Goal: Task Accomplishment & Management: Manage account settings

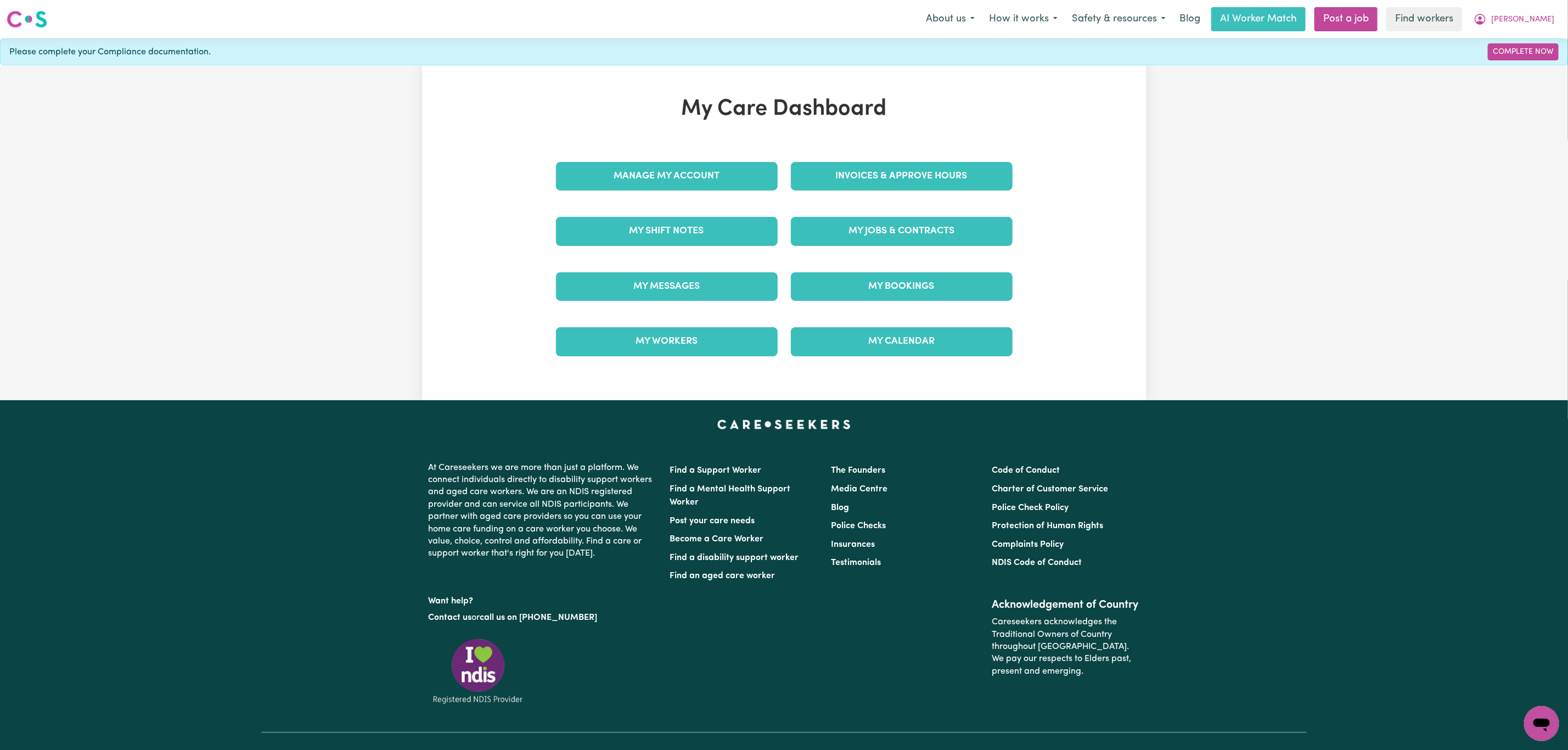
click at [917, 152] on div "Invoices & Approve Hours" at bounding box center [902, 176] width 235 height 55
click at [921, 162] on link "Invoices & Approve Hours" at bounding box center [902, 176] width 222 height 29
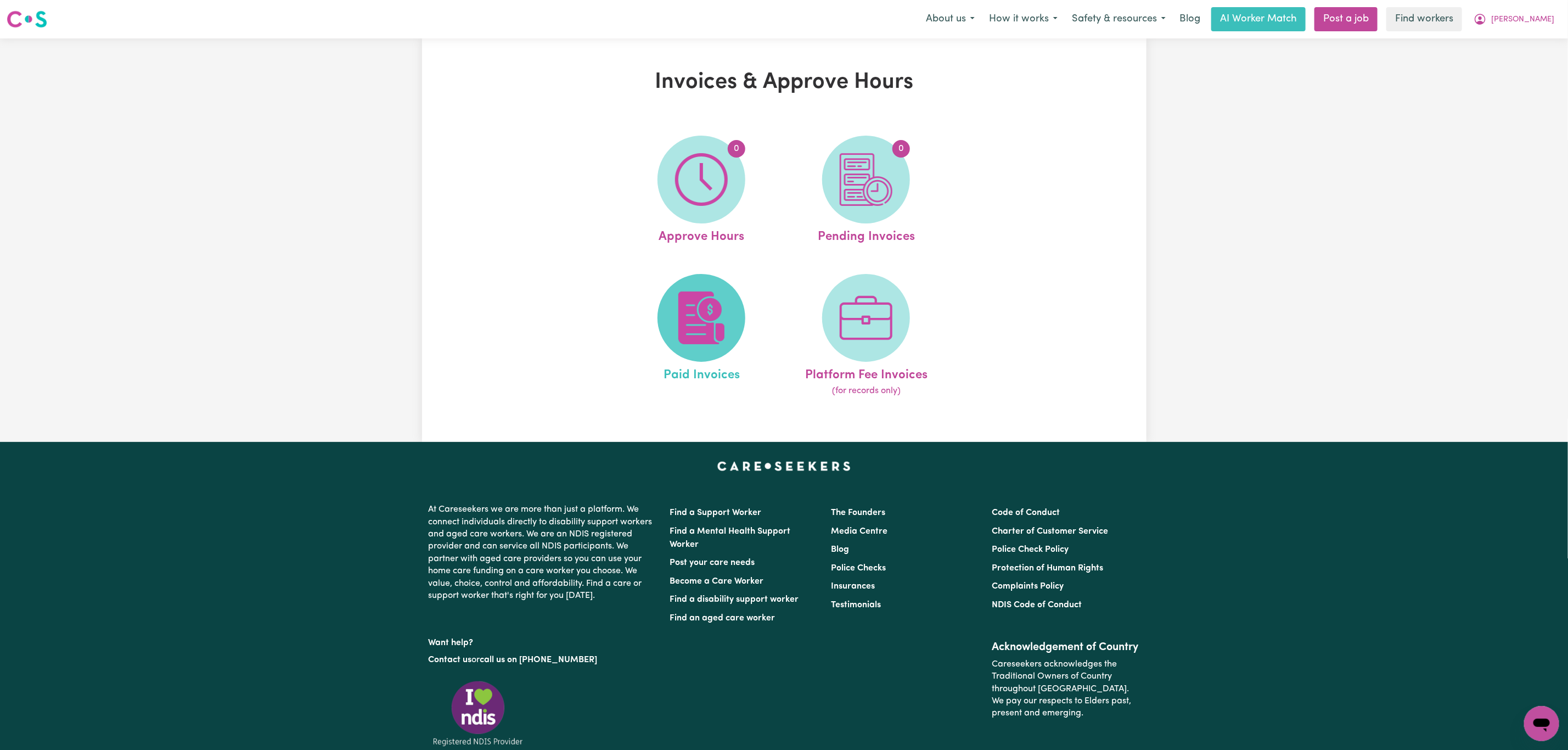
click at [710, 316] on img at bounding box center [701, 318] width 53 height 53
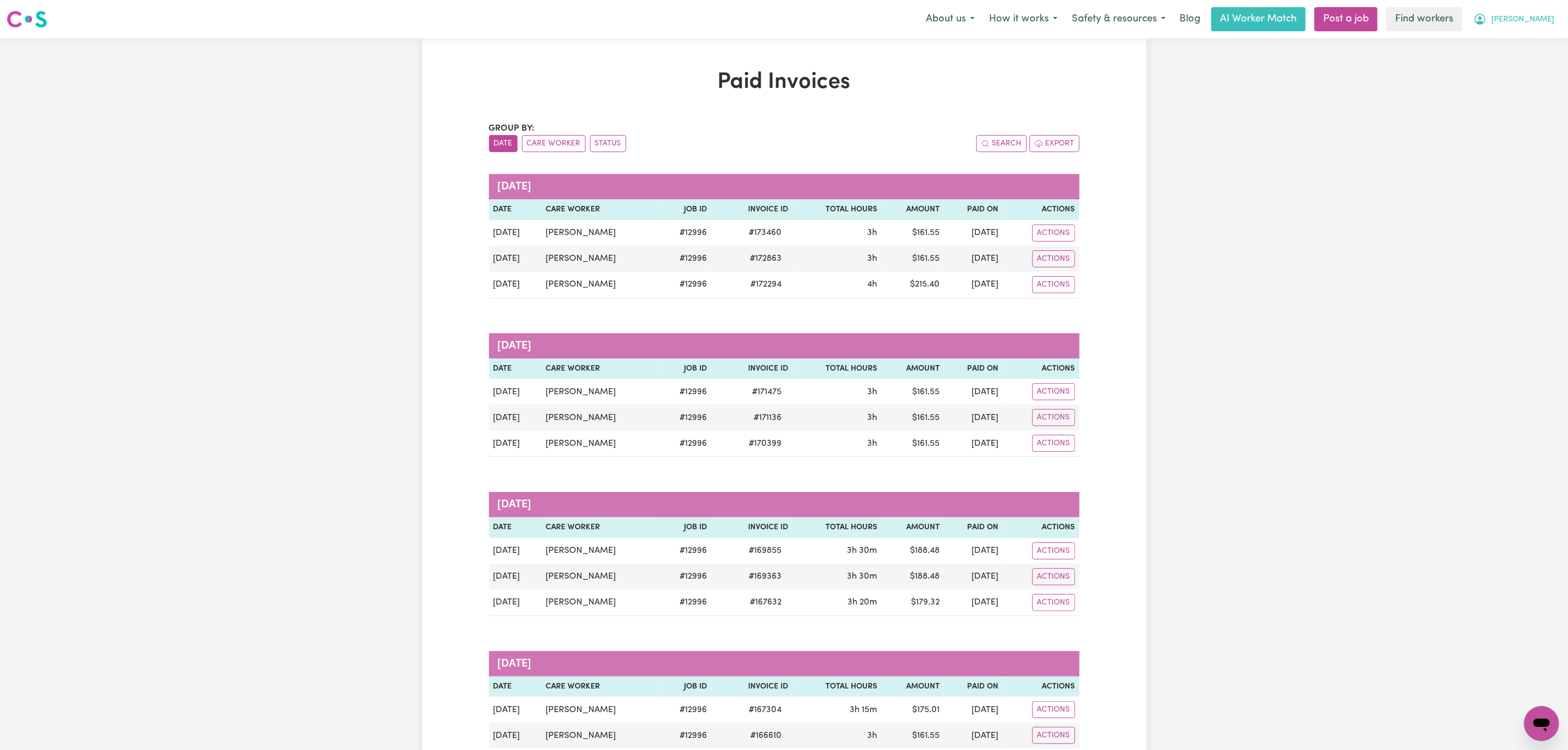
drag, startPoint x: 1545, startPoint y: 12, endPoint x: 1538, endPoint y: 28, distance: 17.5
click at [1545, 12] on button "[PERSON_NAME]" at bounding box center [1515, 19] width 95 height 23
click at [1517, 61] on link "Logout" at bounding box center [1518, 62] width 87 height 21
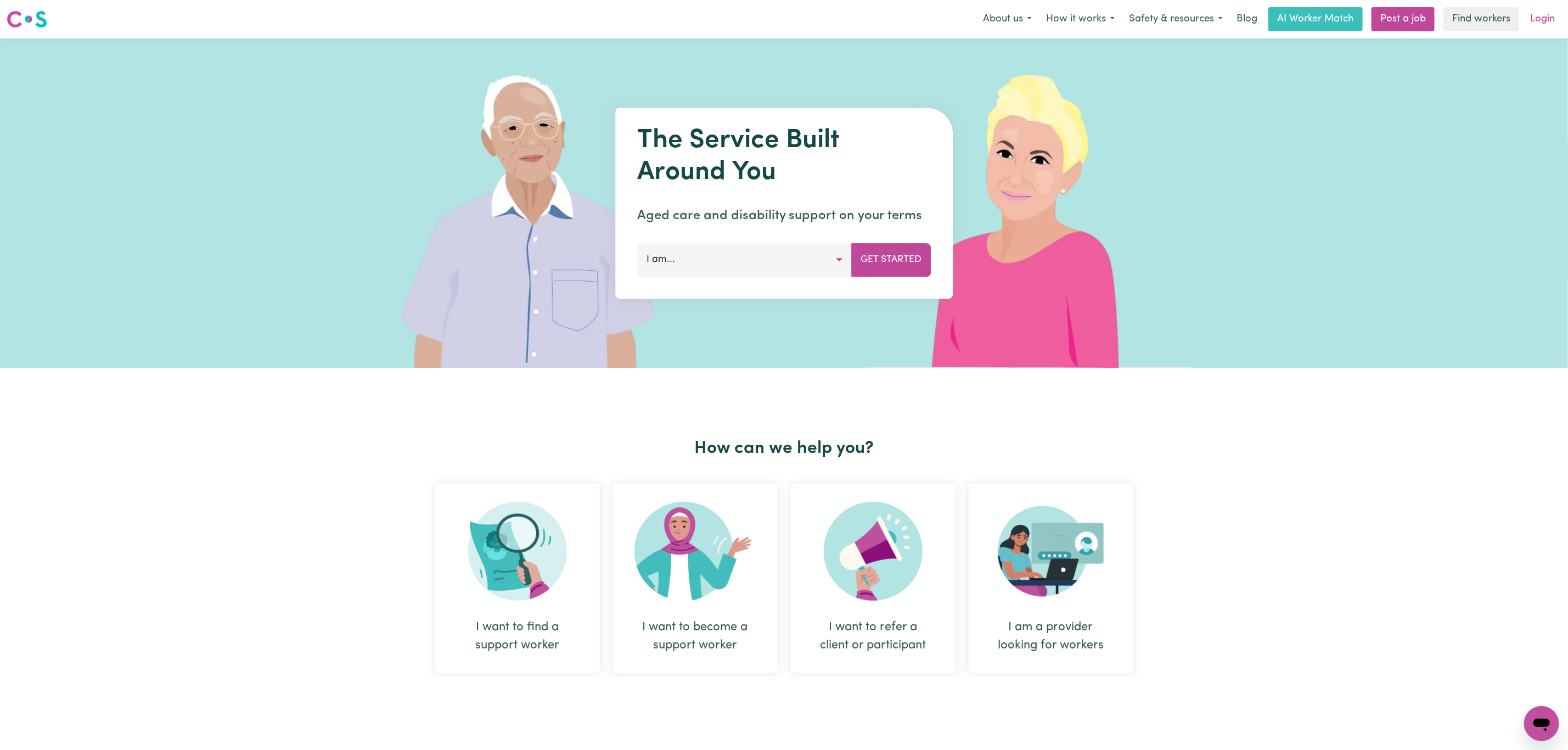
click at [1543, 12] on link "Login" at bounding box center [1543, 19] width 38 height 24
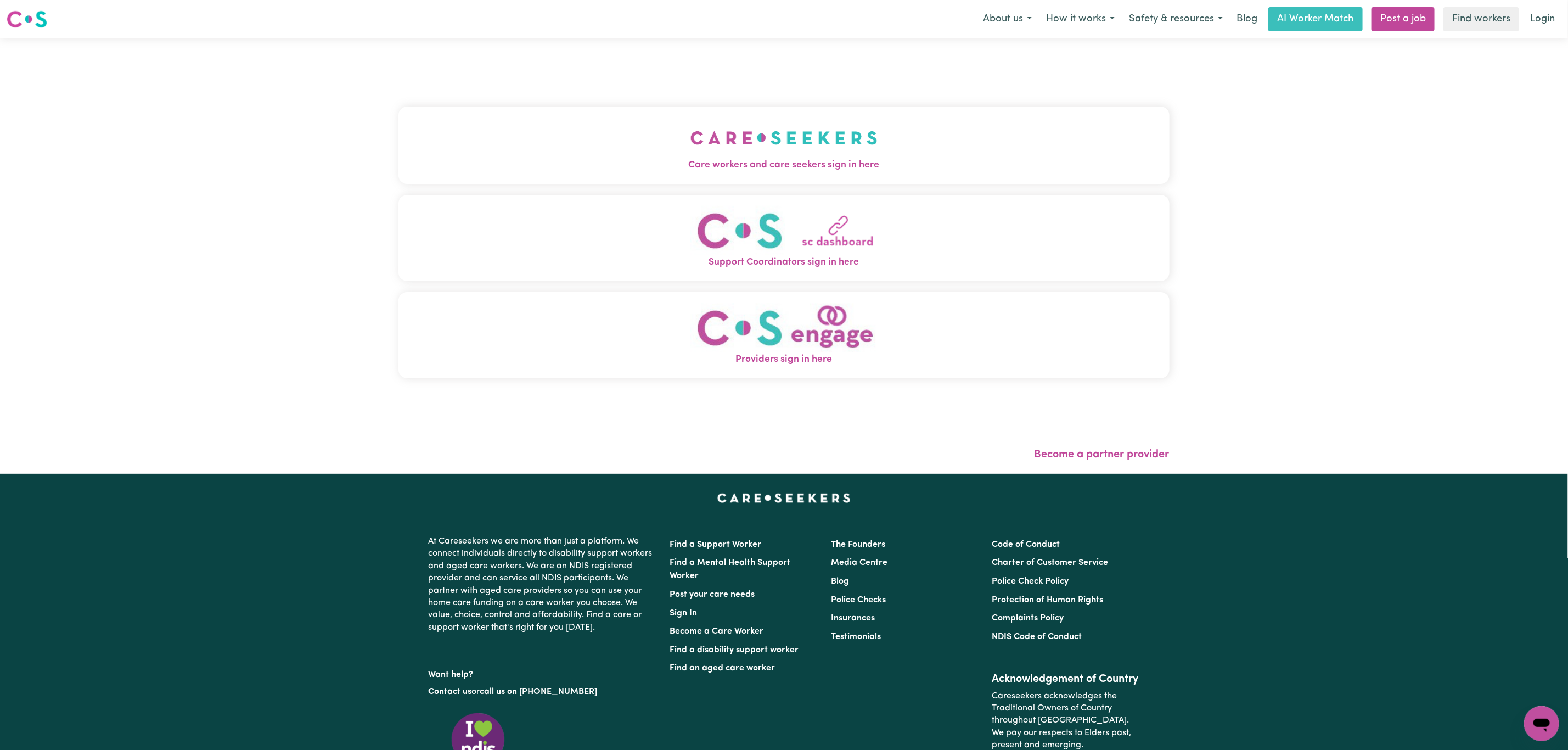
click at [560, 79] on div "Care workers and care seekers sign in here Support Coordinators sign in here Pr…" at bounding box center [784, 248] width 771 height 375
click at [555, 123] on button "Care workers and care seekers sign in here" at bounding box center [784, 145] width 771 height 77
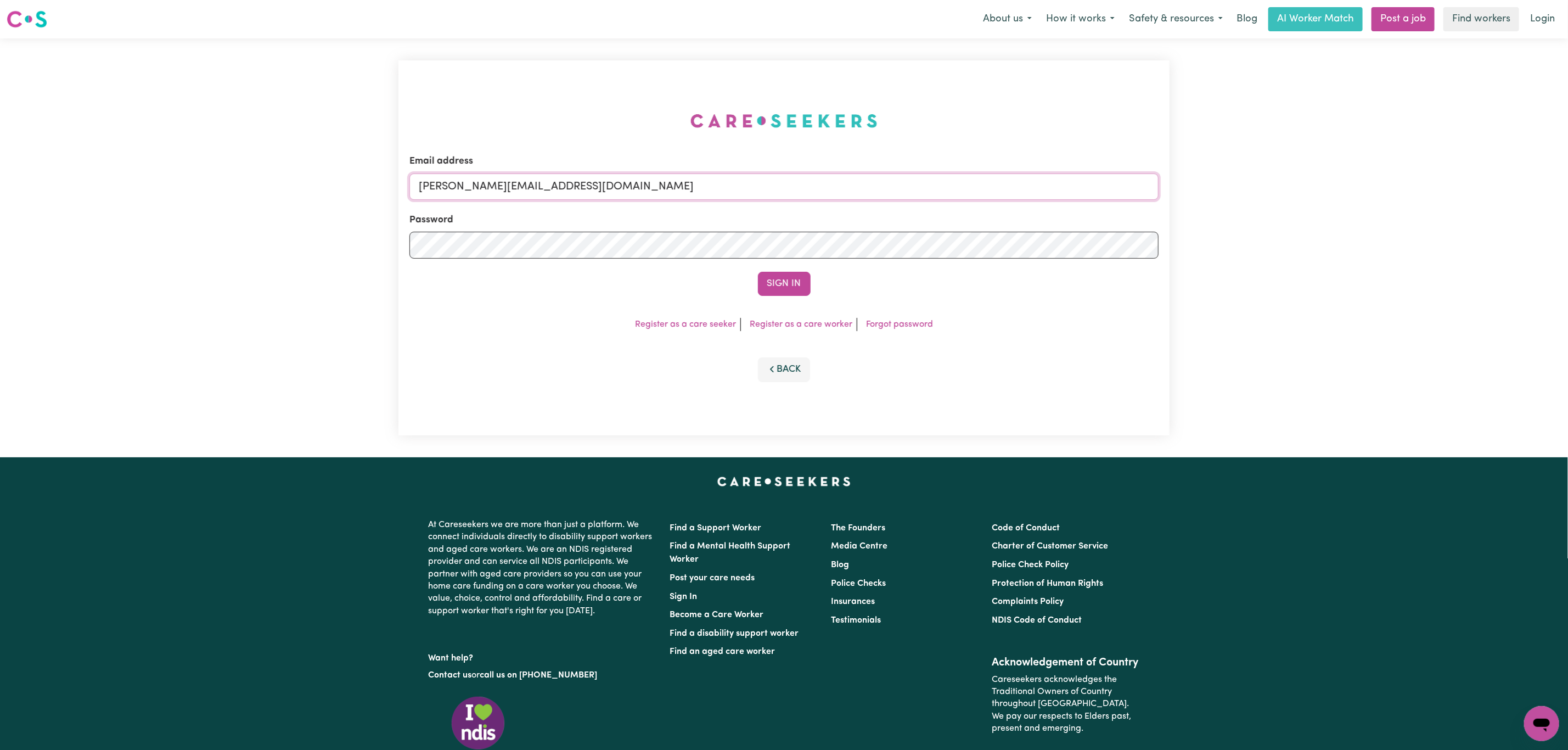
click at [567, 191] on input "mikayla+engage@careseekers.com.au" at bounding box center [784, 186] width 749 height 26
drag, startPoint x: 471, startPoint y: 186, endPoint x: 762, endPoint y: 218, distance: 292.8
click at [762, 218] on form "Email address superuser~mikayla@careseekers.com.au Password Sign In" at bounding box center [784, 225] width 749 height 141
click at [710, 180] on input "superuser~mikayla@careseekers.com.au" at bounding box center [784, 186] width 749 height 26
drag, startPoint x: 478, startPoint y: 188, endPoint x: 729, endPoint y: 195, distance: 251.1
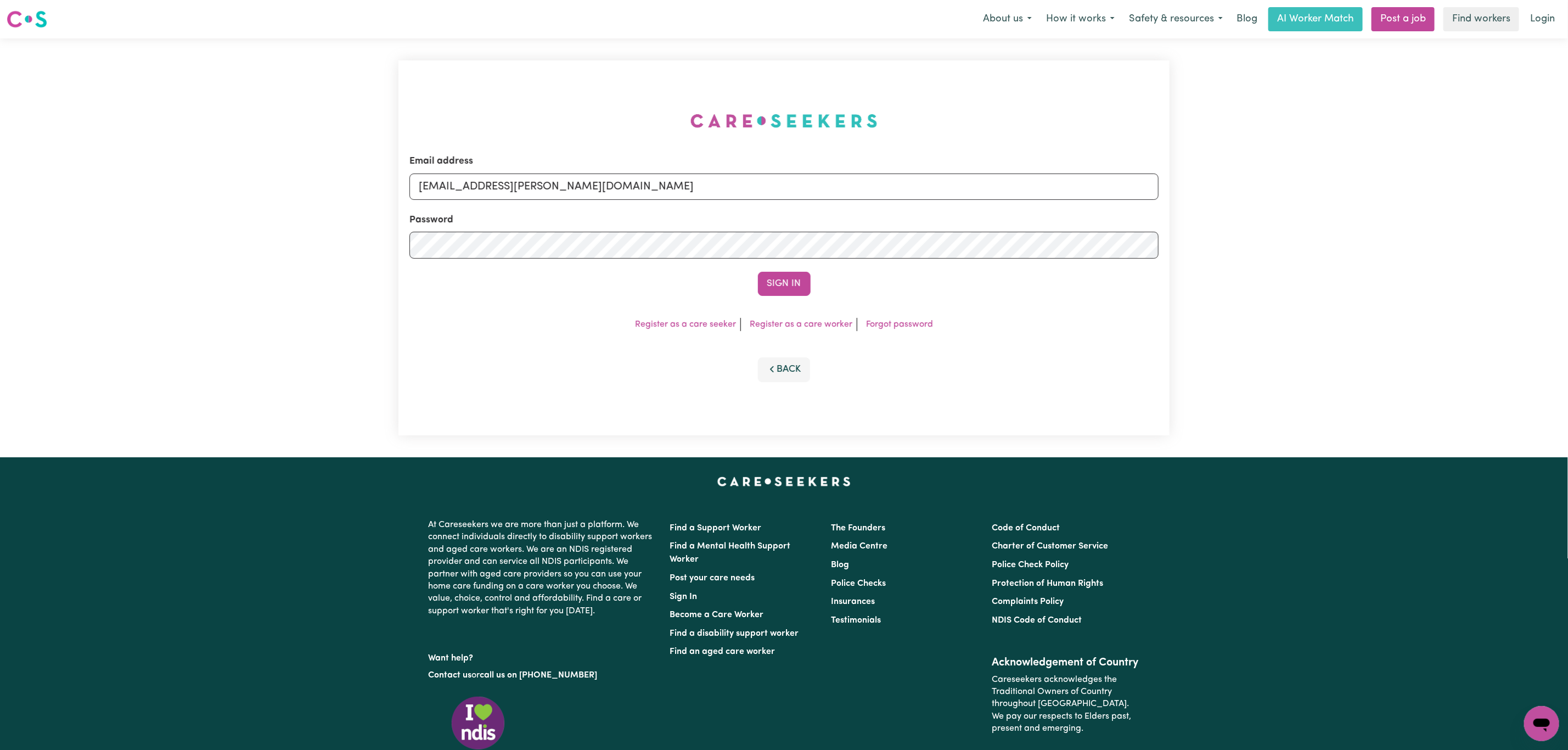
click at [729, 195] on input "superuser~mikayla@careseekers.com.au" at bounding box center [784, 186] width 749 height 26
type input "superuser~cevision7@gmail.com"
click at [758, 272] on button "Sign In" at bounding box center [784, 283] width 53 height 24
